Goal: Communication & Community: Answer question/provide support

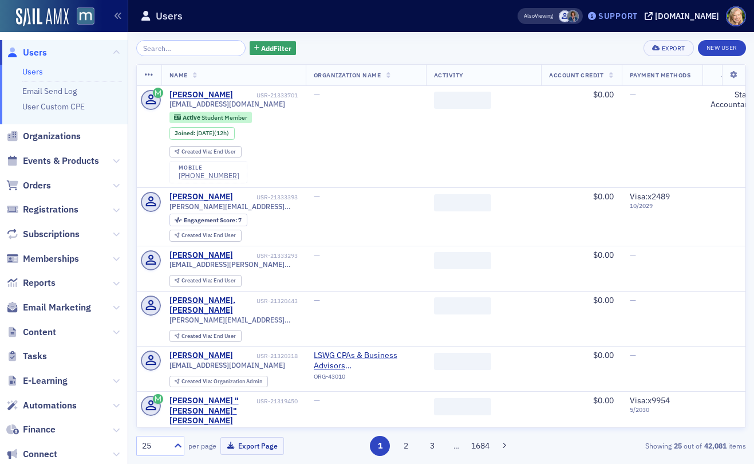
click at [634, 19] on div "Support" at bounding box center [618, 16] width 40 height 10
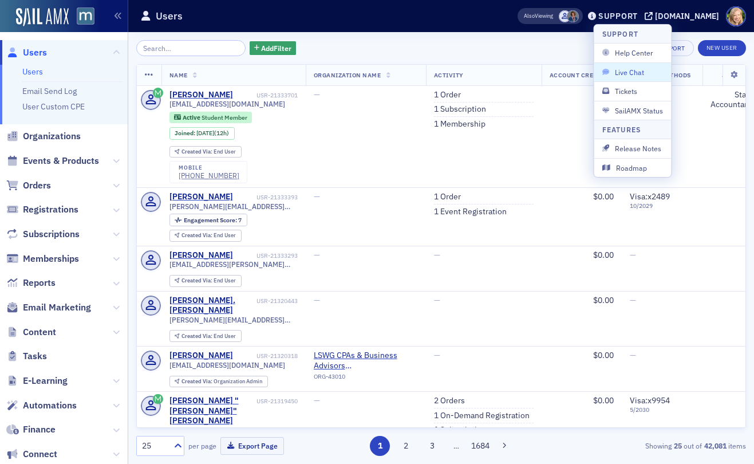
click at [637, 73] on span "Live Chat" at bounding box center [632, 72] width 61 height 10
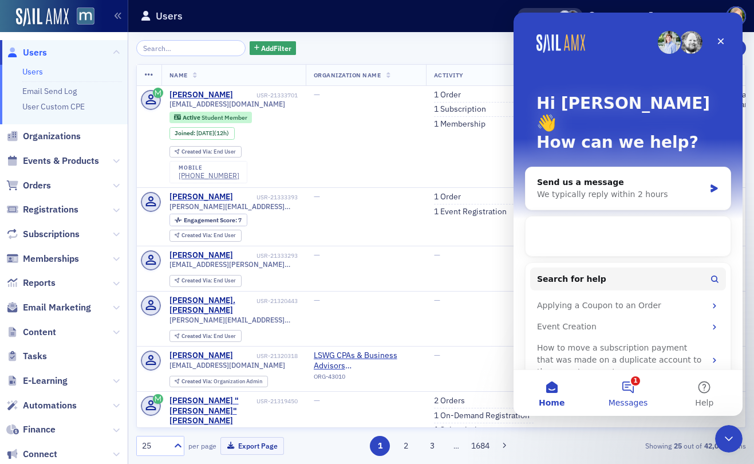
click at [624, 385] on button "1 Messages" at bounding box center [628, 393] width 76 height 46
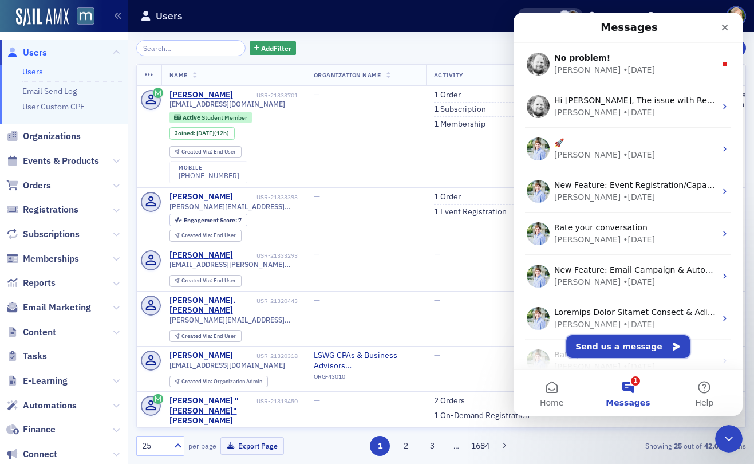
click at [603, 345] on button "Send us a message" at bounding box center [628, 346] width 124 height 23
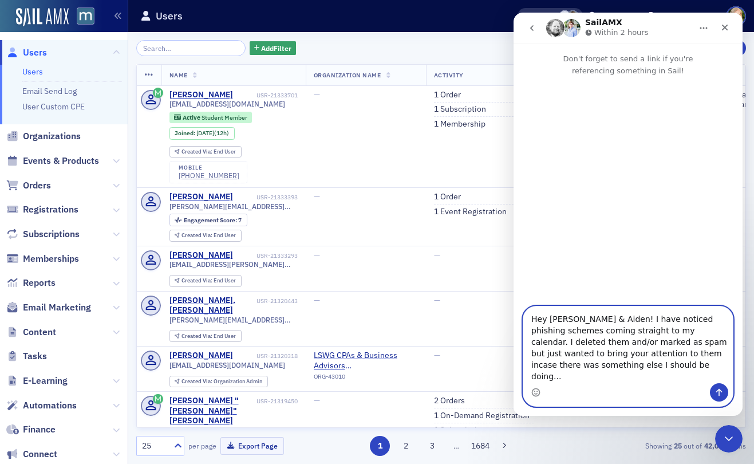
click at [605, 363] on textarea "Hey [PERSON_NAME] & Aiden! I have noticed phishing schemes coming straight to m…" at bounding box center [628, 344] width 210 height 77
click at [669, 381] on textarea "Hey [PERSON_NAME] & Aiden! I have noticed phishing schemes coming straight to m…" at bounding box center [628, 344] width 210 height 77
click at [709, 376] on textarea "Hey [PERSON_NAME] & Aiden! I have noticed phishing schemes coming straight to m…" at bounding box center [628, 344] width 210 height 77
type textarea "Hey [PERSON_NAME] & Aiden! I have noticed phishing schemes coming straight to m…"
click at [724, 398] on button "Send a message…" at bounding box center [719, 392] width 18 height 18
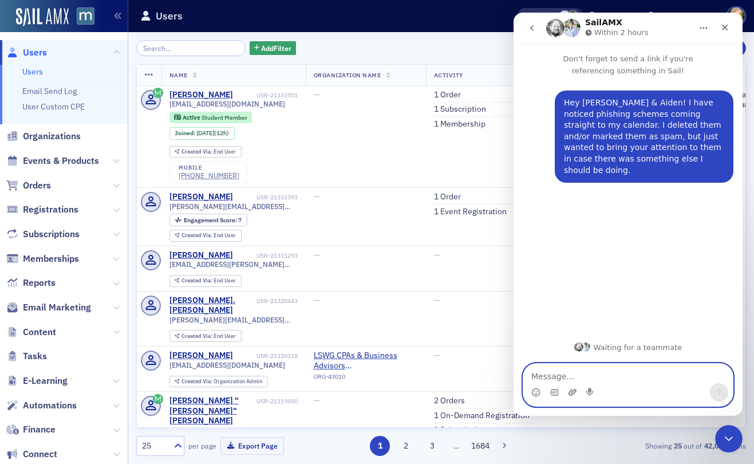
click at [570, 388] on icon "Upload attachment" at bounding box center [572, 392] width 9 height 9
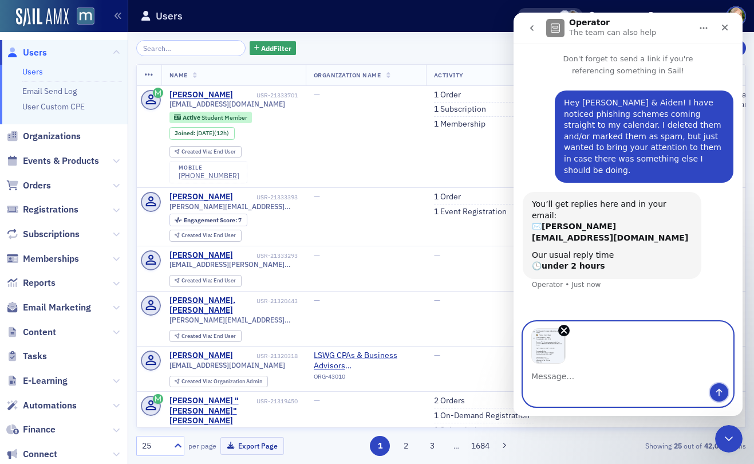
click at [717, 394] on icon "Send a message…" at bounding box center [719, 392] width 9 height 9
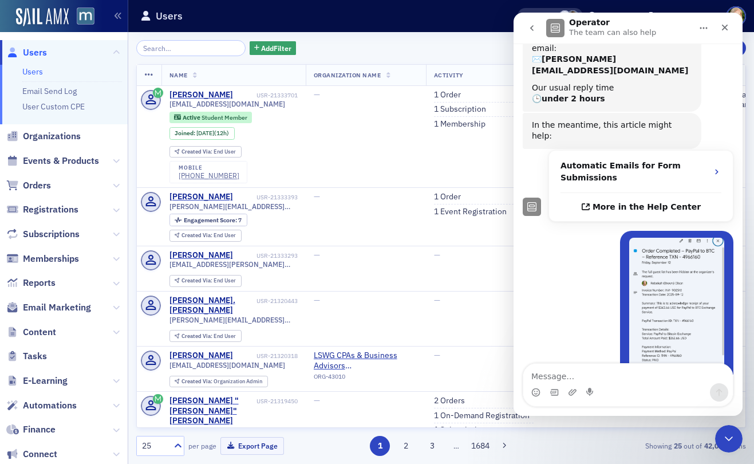
scroll to position [169, 0]
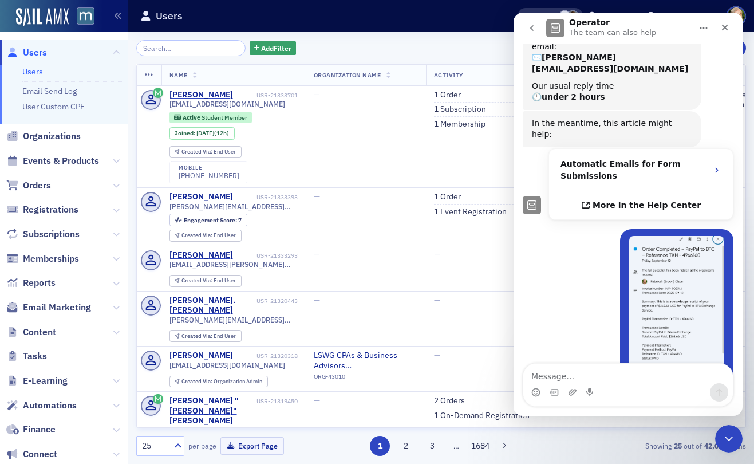
click at [573, 229] on div "[PERSON_NAME] • Just now" at bounding box center [628, 319] width 211 height 181
click at [680, 236] on img "Rebekah says…" at bounding box center [676, 312] width 95 height 153
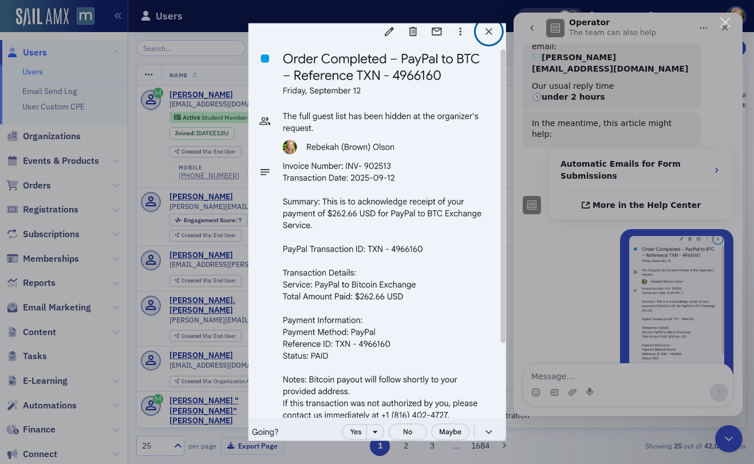
click at [485, 39] on img "Close" at bounding box center [377, 231] width 258 height 417
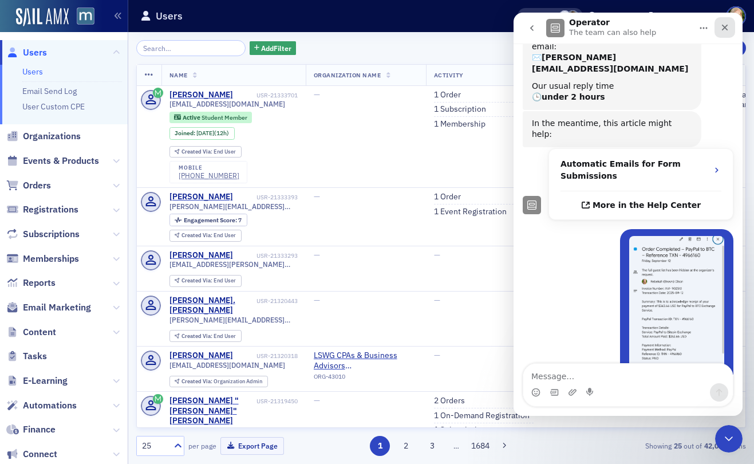
click at [723, 26] on icon "Close" at bounding box center [725, 28] width 6 height 6
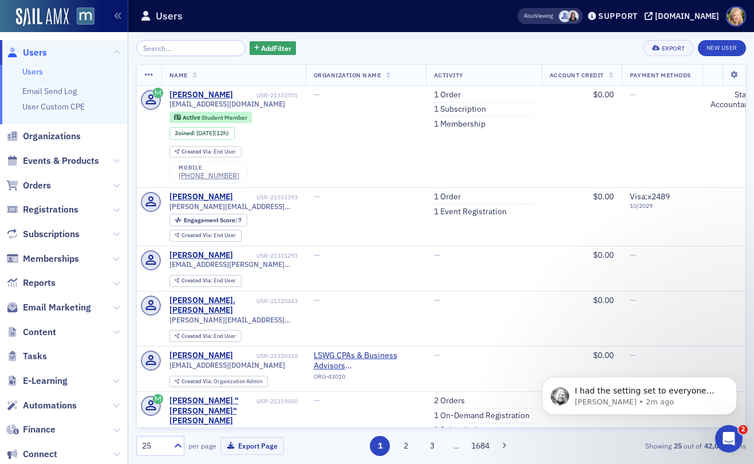
scroll to position [760, 0]
click at [610, 387] on span "I had the setting set to everyone also, I just updated mine." at bounding box center [645, 396] width 140 height 21
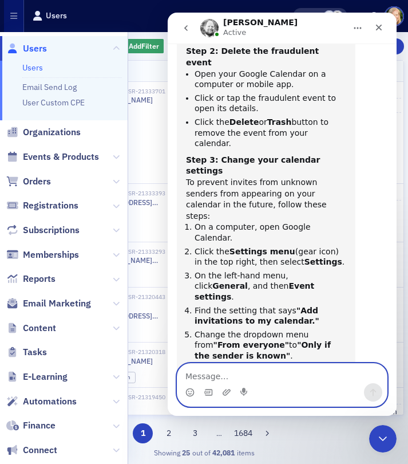
scroll to position [779, 0]
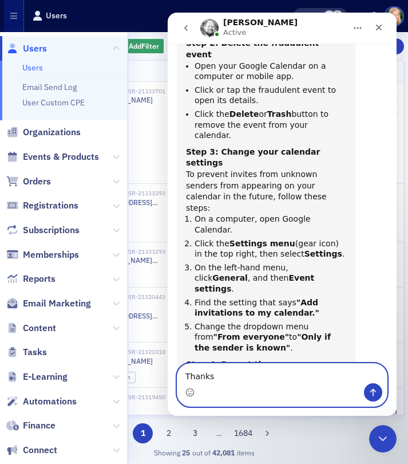
type textarea "Thanks!"
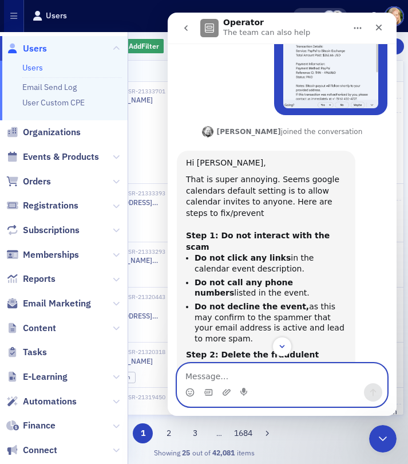
scroll to position [435, 0]
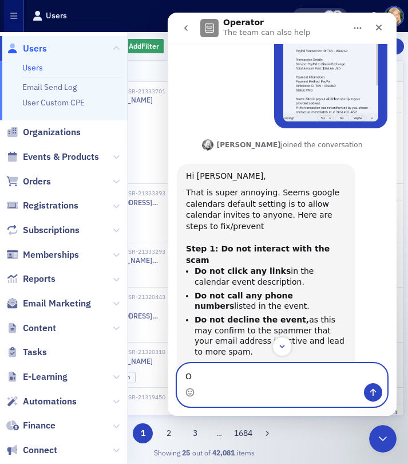
type textarea "O"
type textarea "I am going to share this with the whole team"
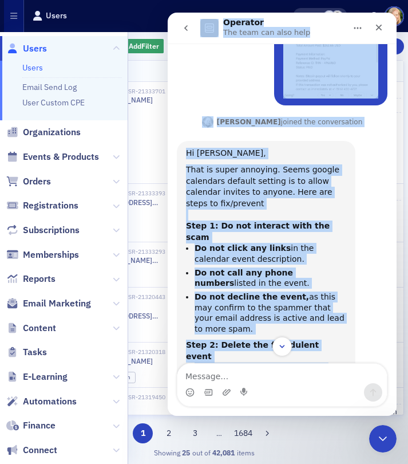
scroll to position [417, 0]
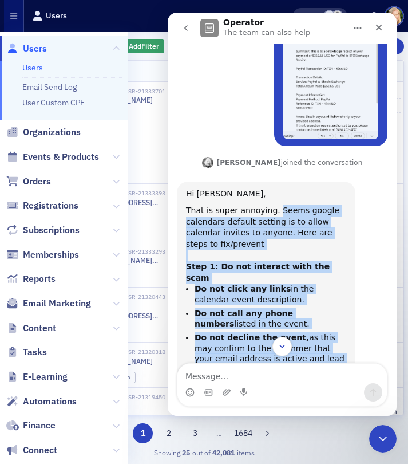
drag, startPoint x: 236, startPoint y: 226, endPoint x: 275, endPoint y: 164, distance: 73.1
copy div "Seems google calendars default setting is to allow calendar invites to anyone. …"
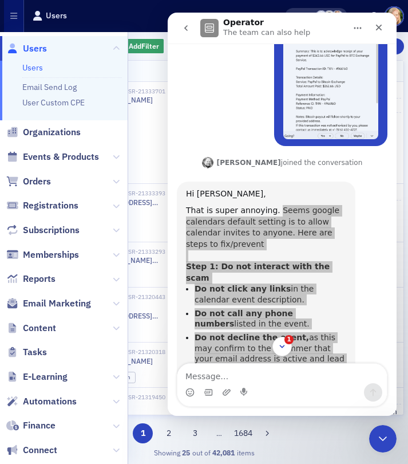
scroll to position [938, 0]
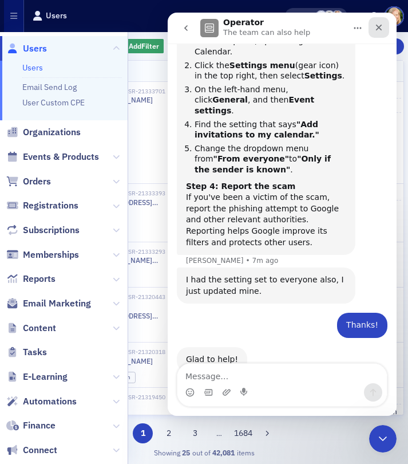
click at [374, 26] on icon "Close" at bounding box center [378, 27] width 9 height 9
